Goal: Transaction & Acquisition: Purchase product/service

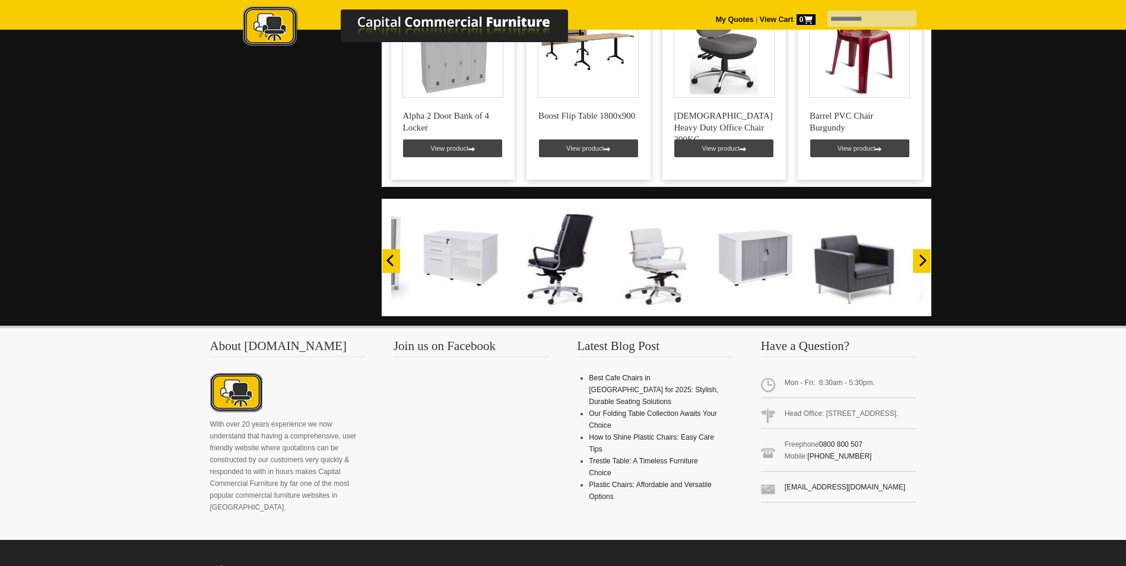
scroll to position [890, 0]
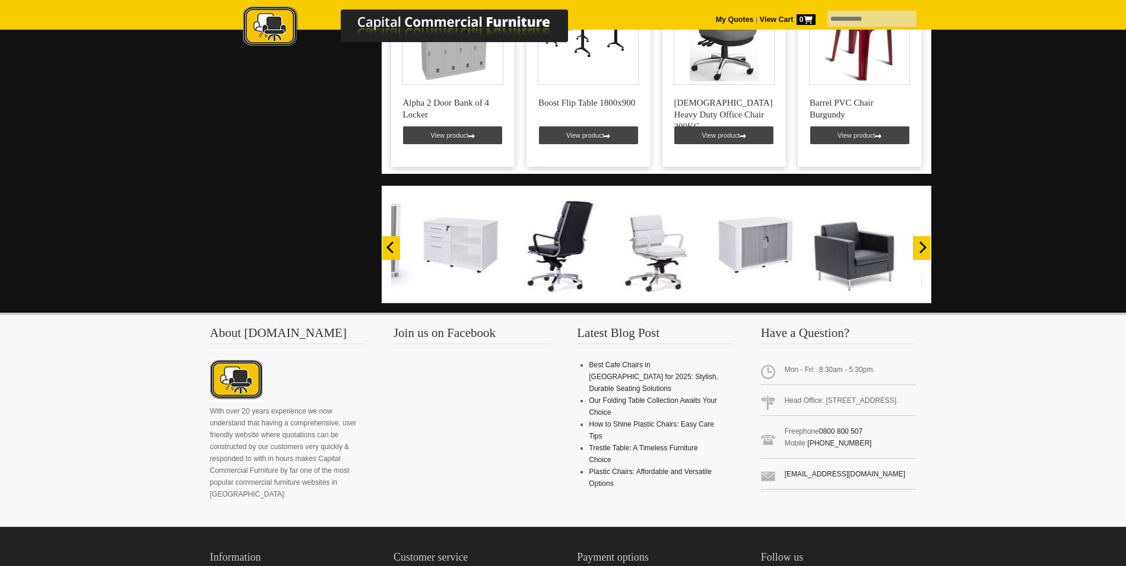
click at [919, 242] on icon "Next" at bounding box center [922, 248] width 12 height 12
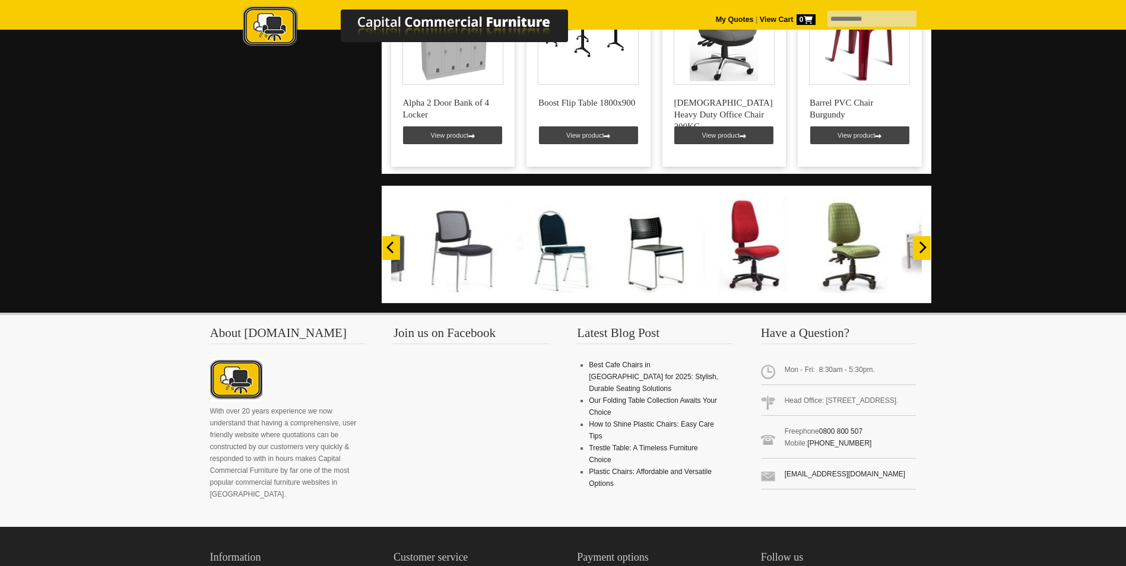
click at [919, 242] on icon "Next" at bounding box center [922, 248] width 12 height 12
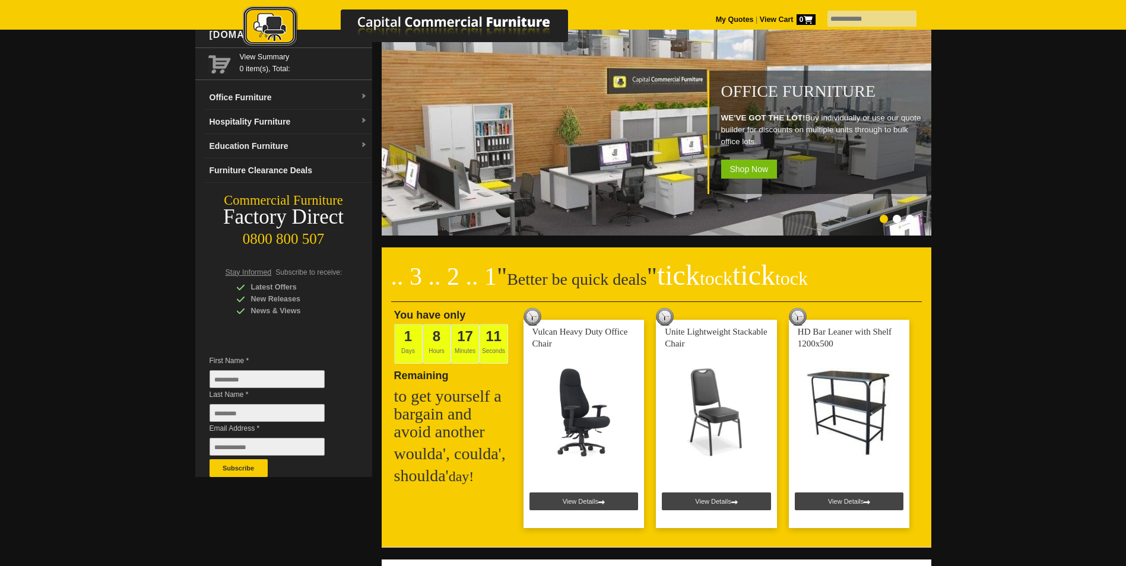
scroll to position [0, 0]
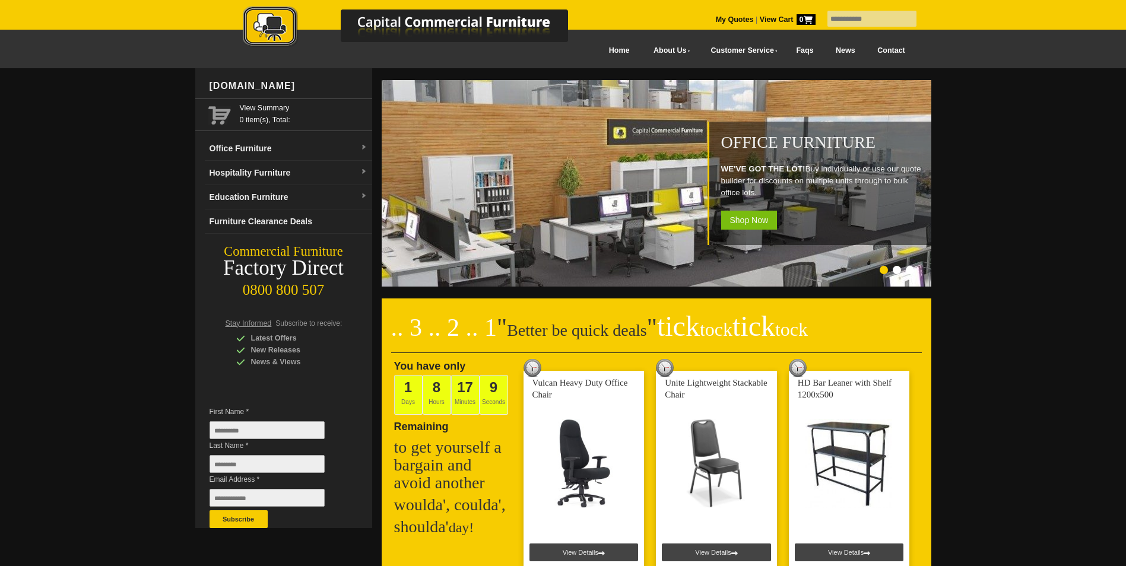
click at [285, 149] on link "Office Furniture" at bounding box center [288, 148] width 167 height 24
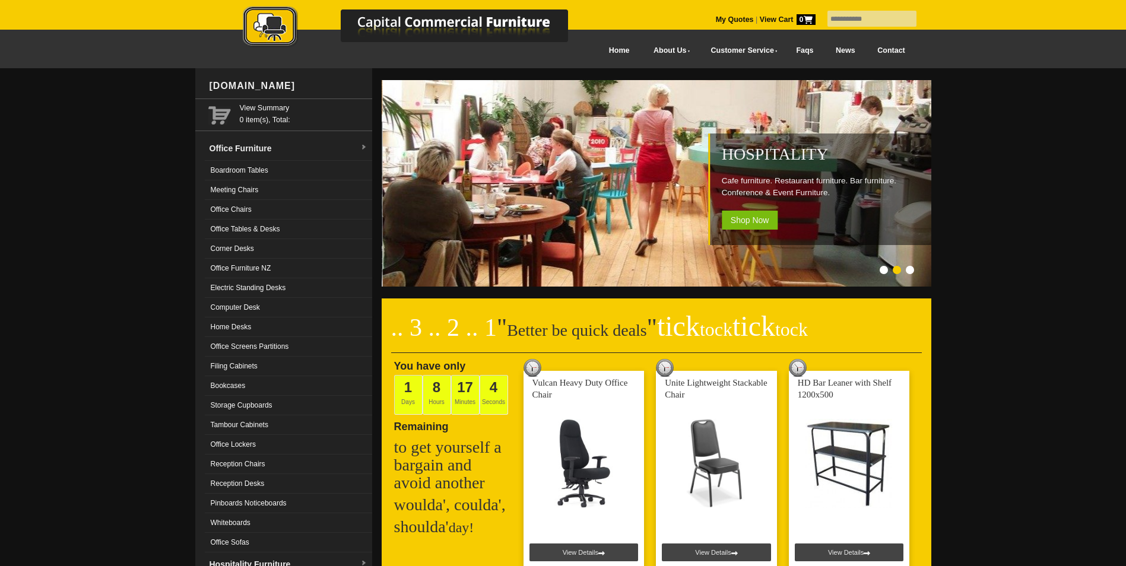
click at [282, 230] on link "Office Tables & Desks" at bounding box center [288, 230] width 167 height 20
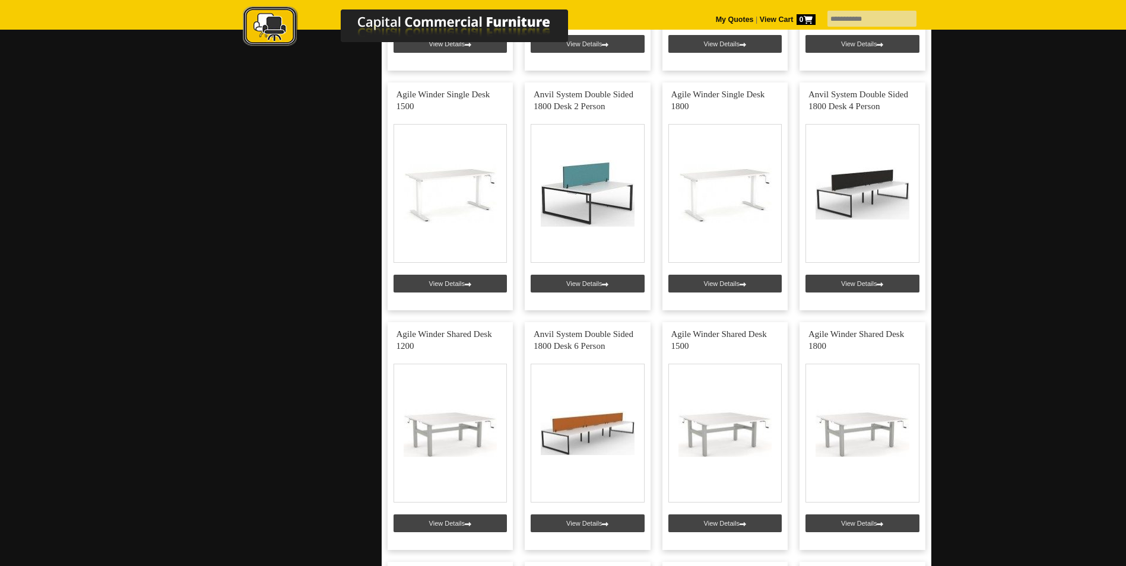
scroll to position [4332, 0]
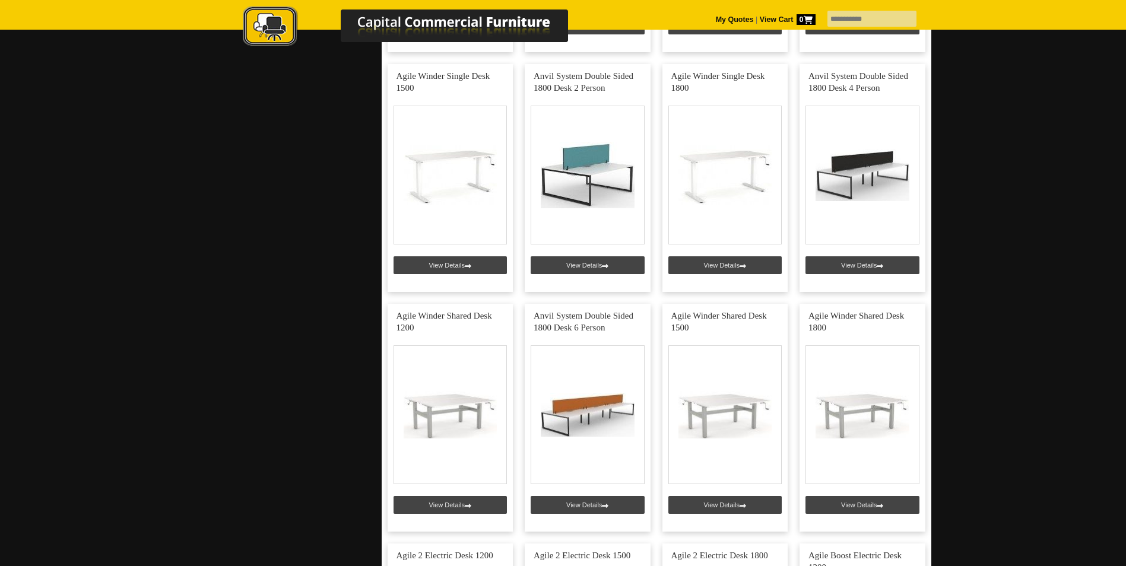
click at [717, 164] on link at bounding box center [725, 178] width 126 height 228
